Goal: Navigation & Orientation: Find specific page/section

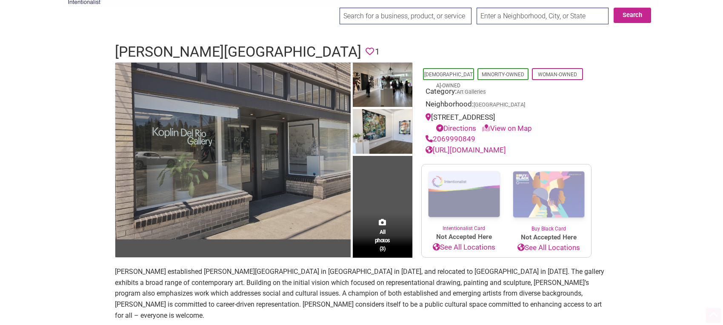
scroll to position [80, 0]
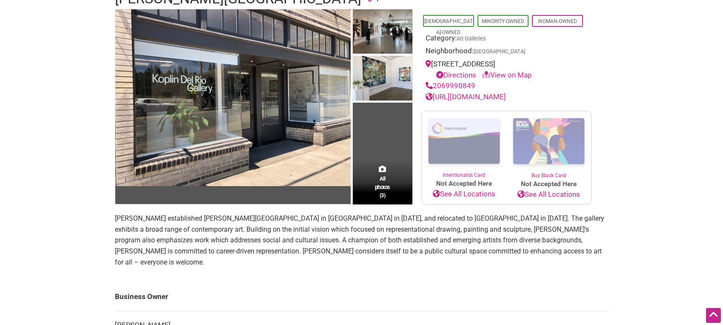
click at [479, 99] on link "[URL][DOMAIN_NAME]" at bounding box center [465, 96] width 80 height 9
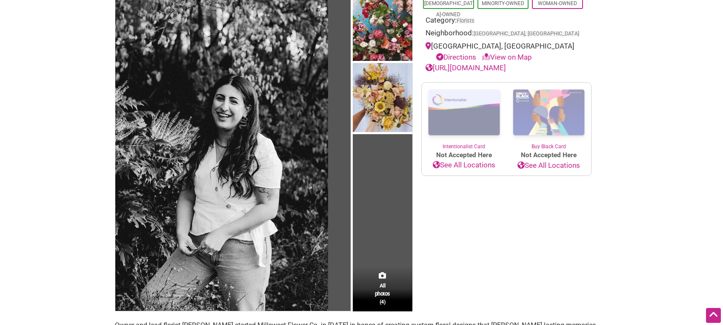
scroll to position [30, 0]
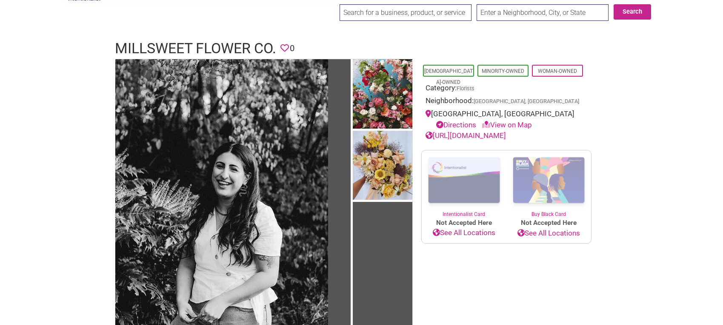
click at [460, 137] on link "https://www.millsweet.com/" at bounding box center [465, 135] width 80 height 9
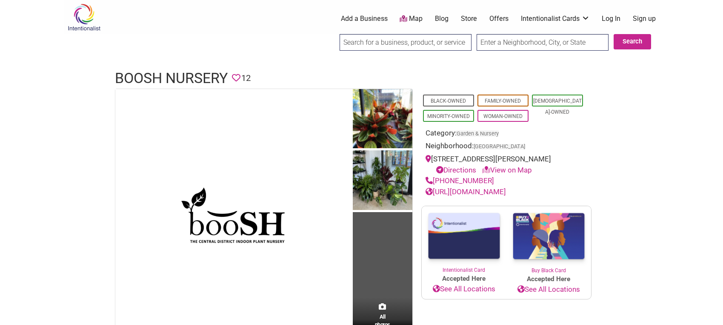
click at [492, 191] on link "[URL][DOMAIN_NAME]" at bounding box center [465, 191] width 80 height 9
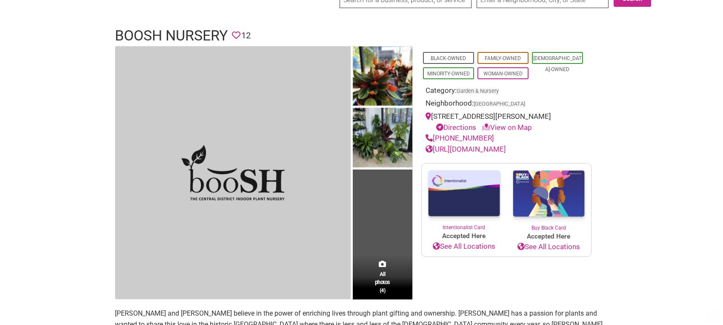
scroll to position [186, 0]
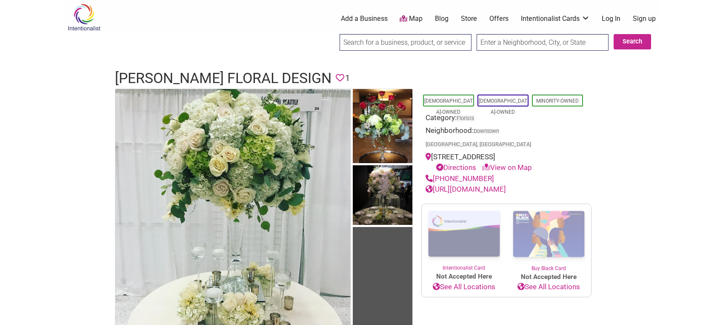
click at [468, 185] on link "http://salfloraldesign.com/" at bounding box center [465, 189] width 80 height 9
